Goal: Task Accomplishment & Management: Manage account settings

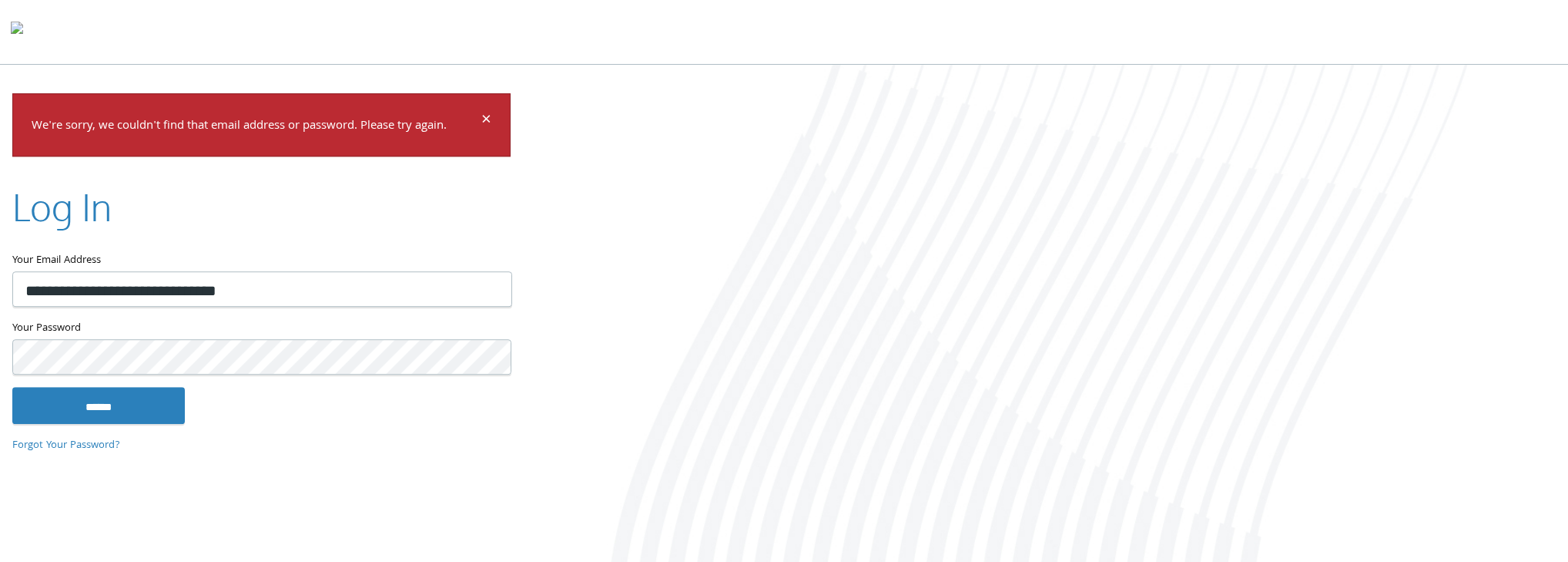
click at [0, 296] on html "Home Solutions Technology Partners Features About Us Schedule a Demo Blog Log In" at bounding box center [784, 283] width 1568 height 565
click at [12, 387] on input "******" at bounding box center [99, 406] width 173 height 37
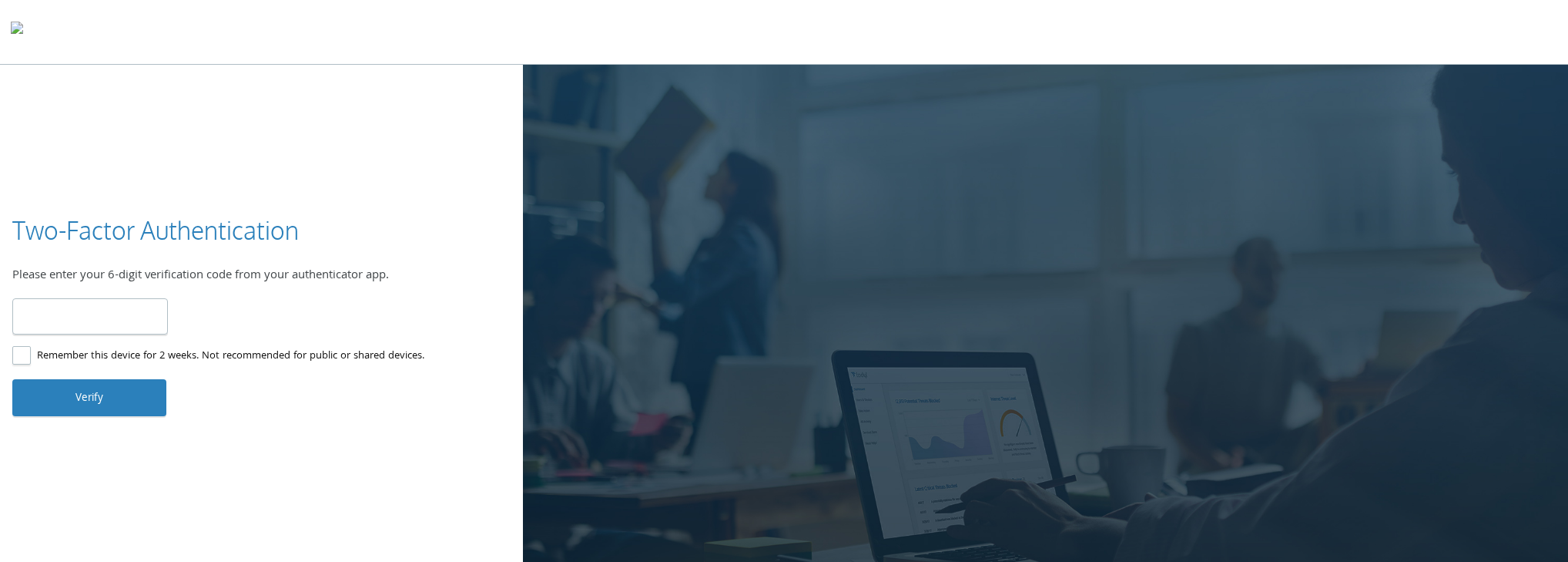
type input "******"
